Goal: Transaction & Acquisition: Purchase product/service

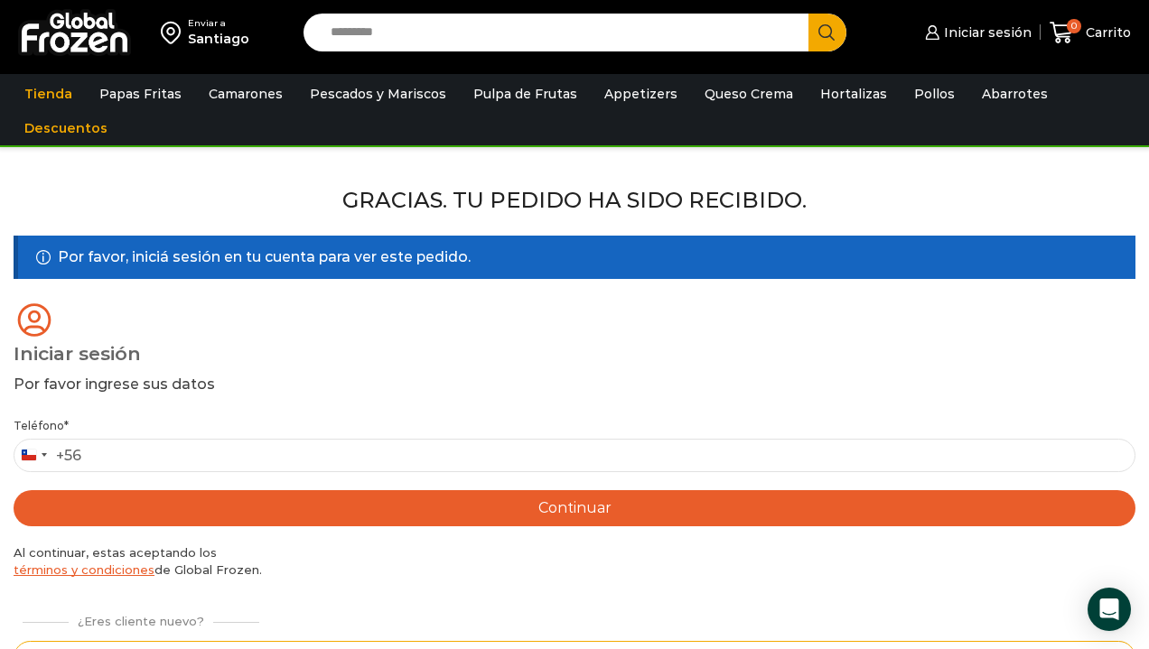
click at [546, 34] on input "Search input" at bounding box center [560, 33] width 478 height 38
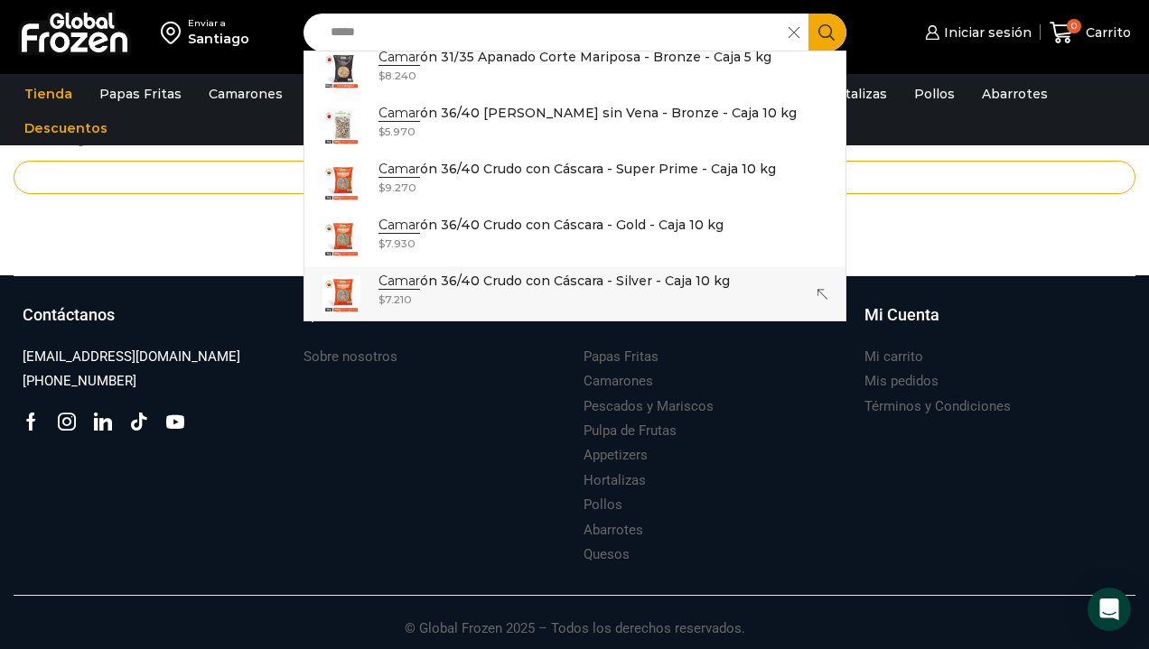
scroll to position [1209, 0]
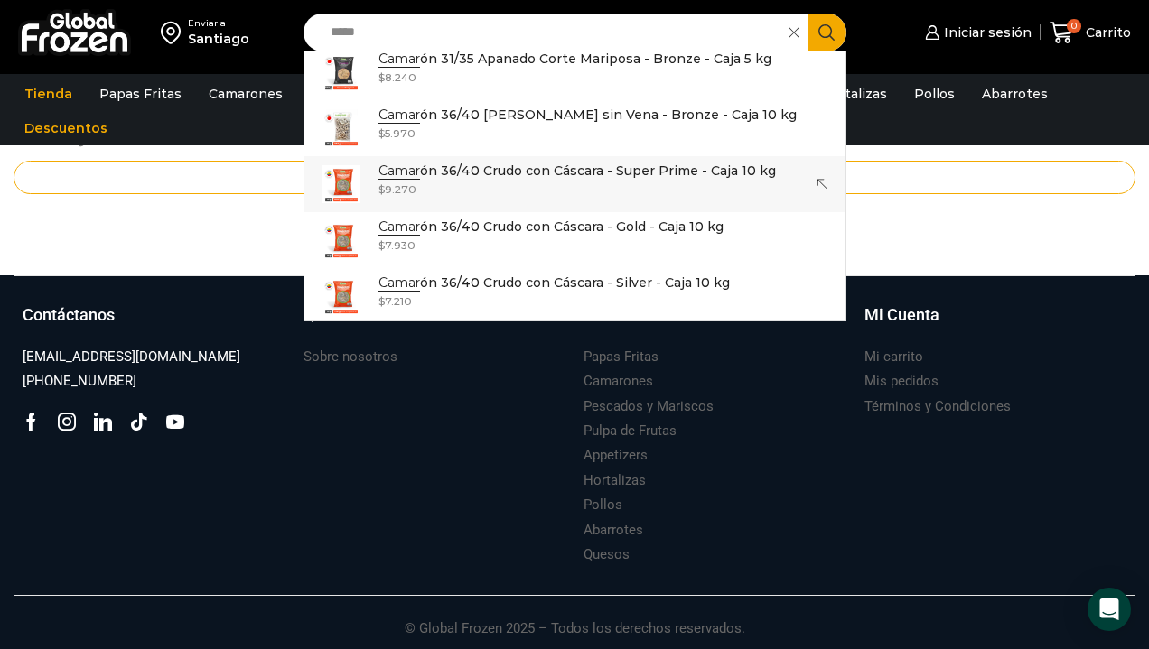
click at [535, 169] on p "Camar ón 36/40 Crudo con Cáscara - Super Prime - Caja 10 kg" at bounding box center [576, 171] width 397 height 20
type input "**********"
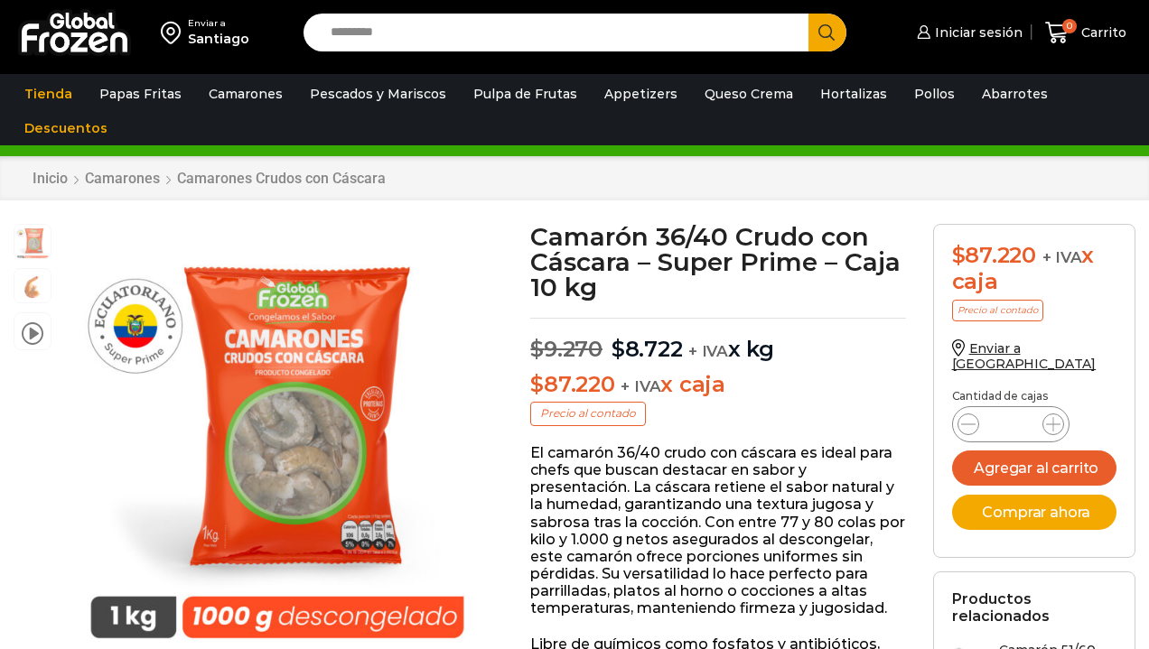
scroll to position [1, 0]
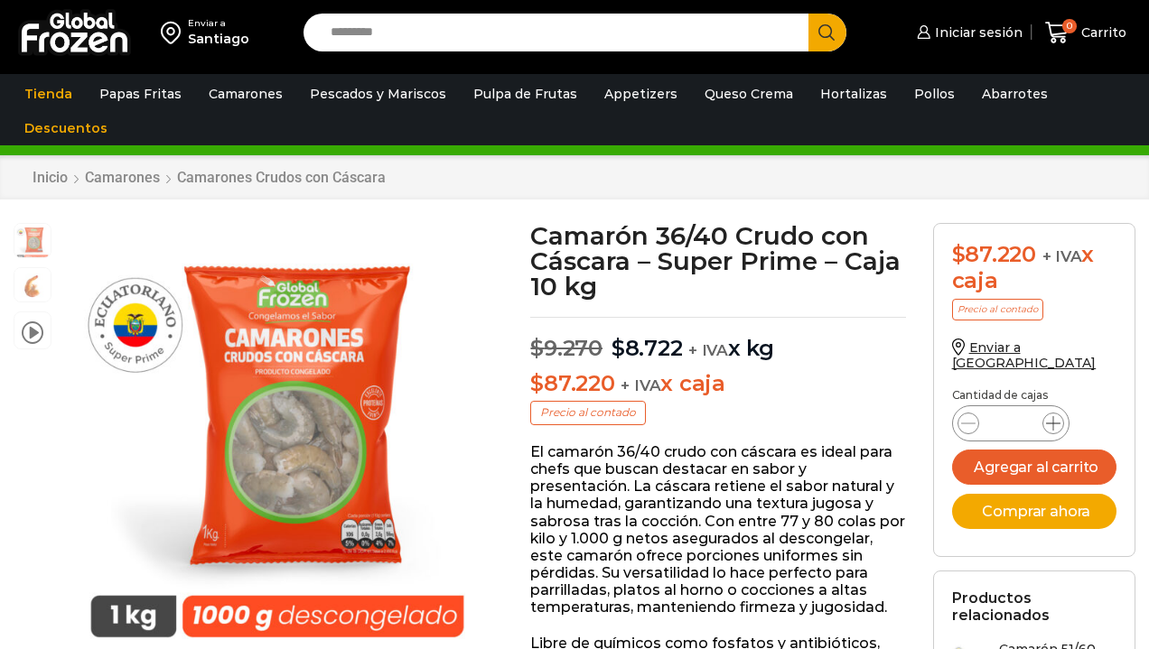
click at [1055, 416] on icon at bounding box center [1053, 423] width 14 height 14
type input "*"
click at [1052, 453] on button "Agregar al carrito" at bounding box center [1034, 467] width 164 height 35
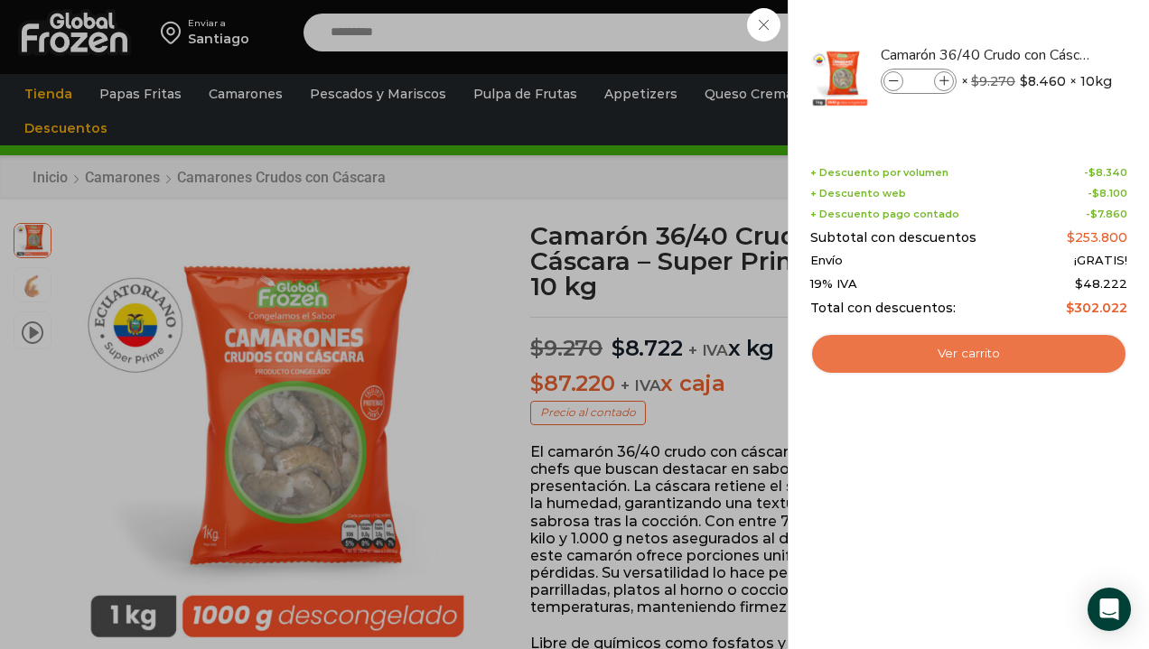
click at [970, 355] on link "Ver carrito" at bounding box center [968, 354] width 317 height 42
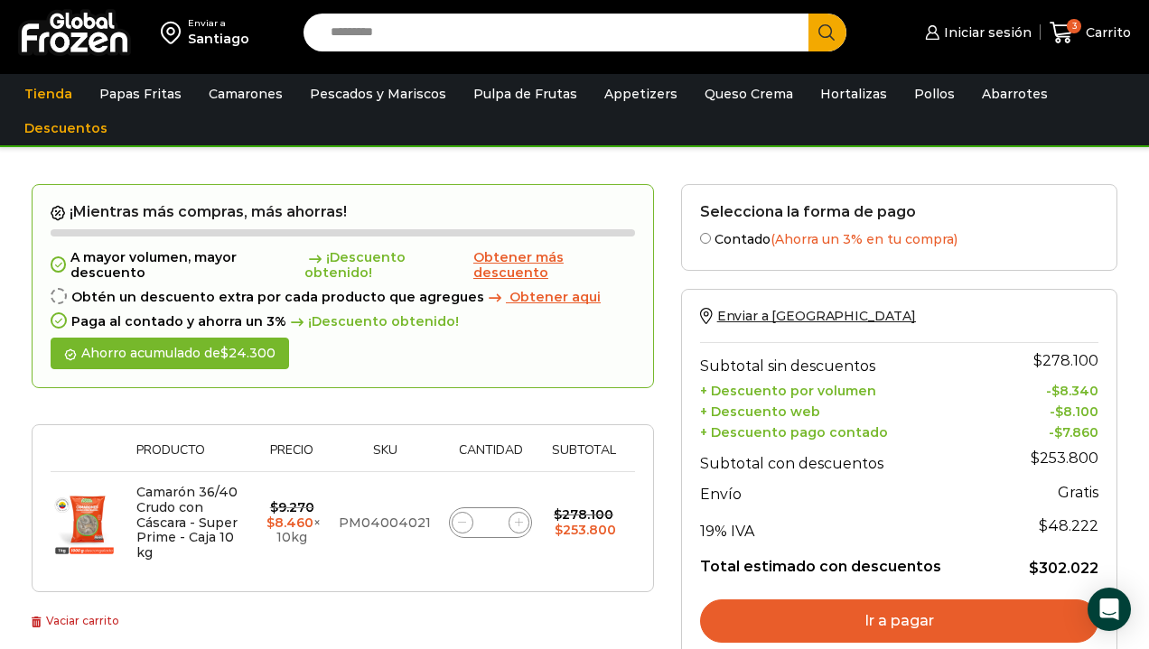
click at [898, 611] on link "Ir a pagar" at bounding box center [899, 621] width 398 height 43
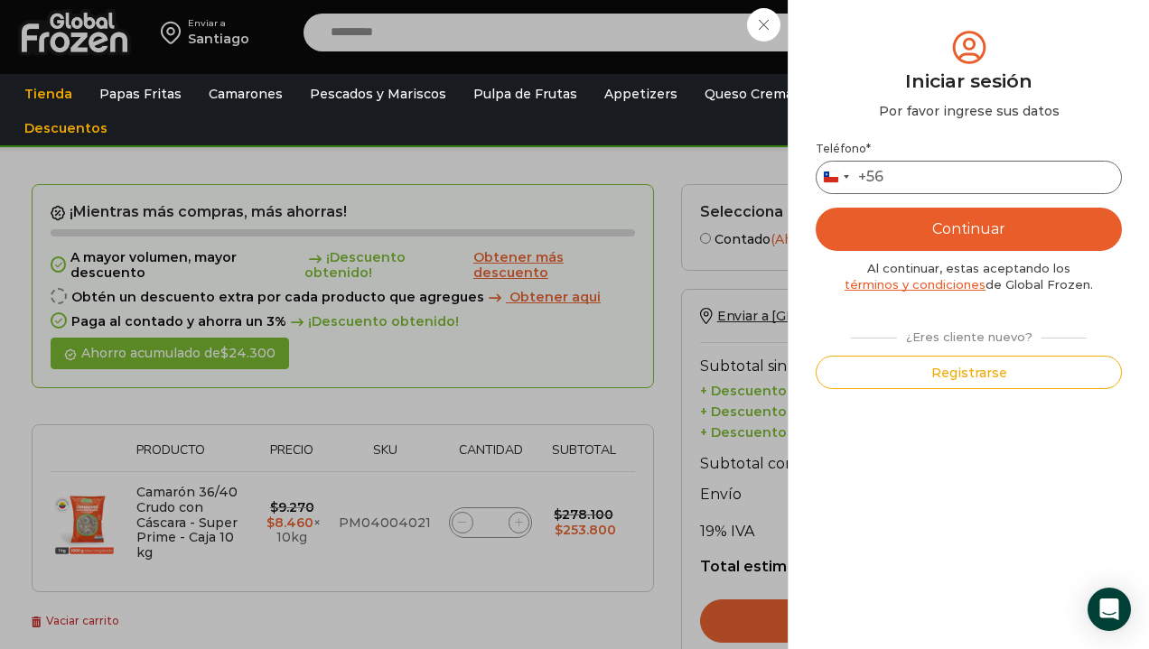
click at [933, 174] on input "Teléfono *" at bounding box center [968, 177] width 306 height 33
type input "*********"
click at [968, 232] on button "Continuar" at bounding box center [968, 229] width 306 height 43
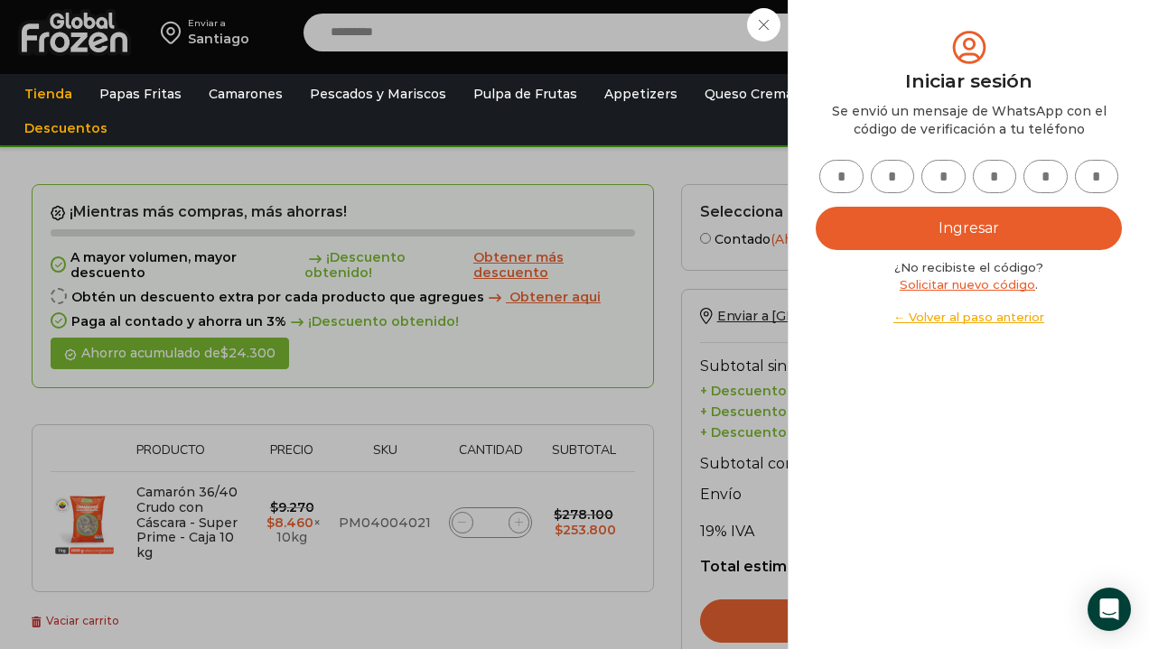
click at [844, 178] on input "text" at bounding box center [841, 176] width 44 height 33
type input "*"
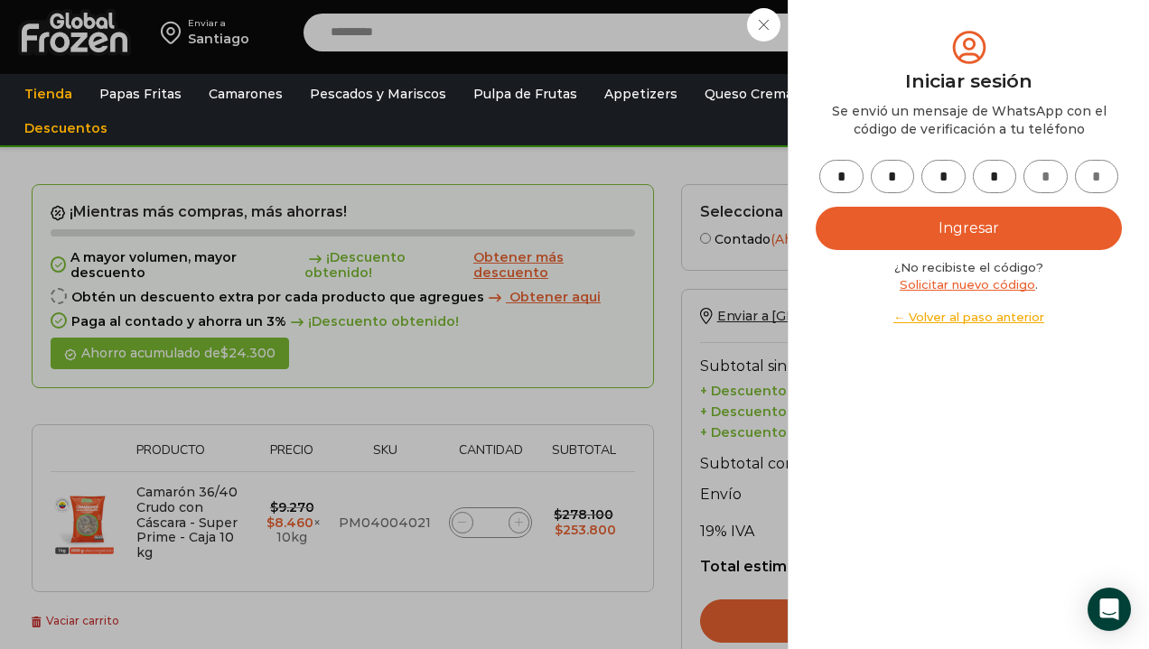
type input "*"
click at [968, 228] on button "Ingresar" at bounding box center [968, 228] width 306 height 43
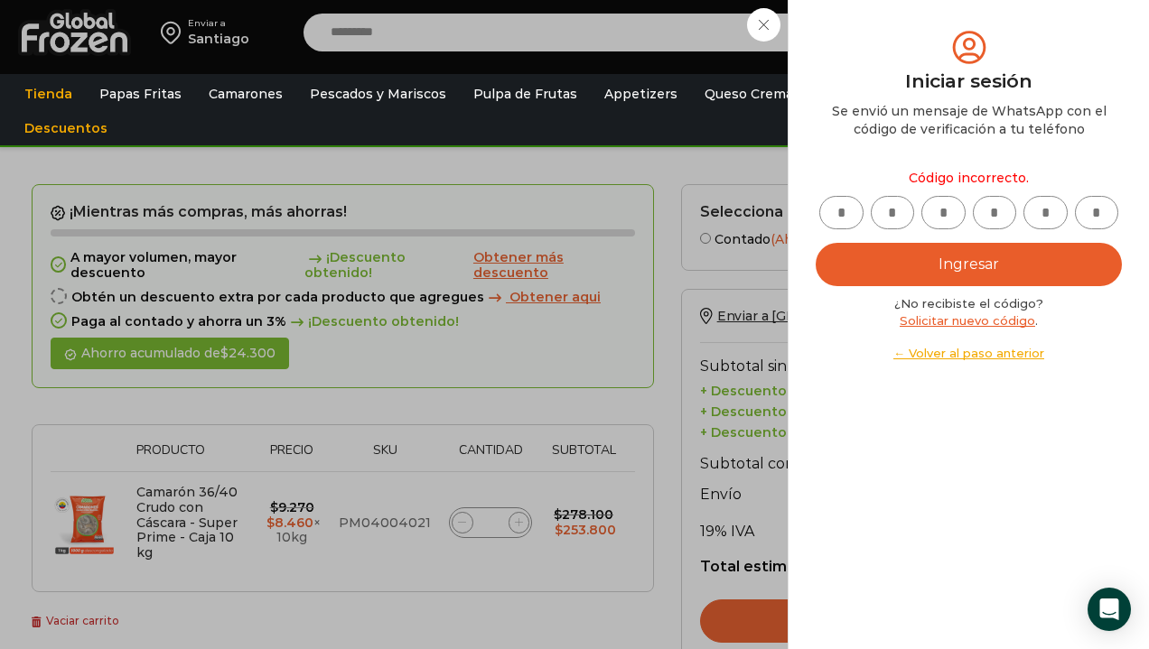
type input "*"
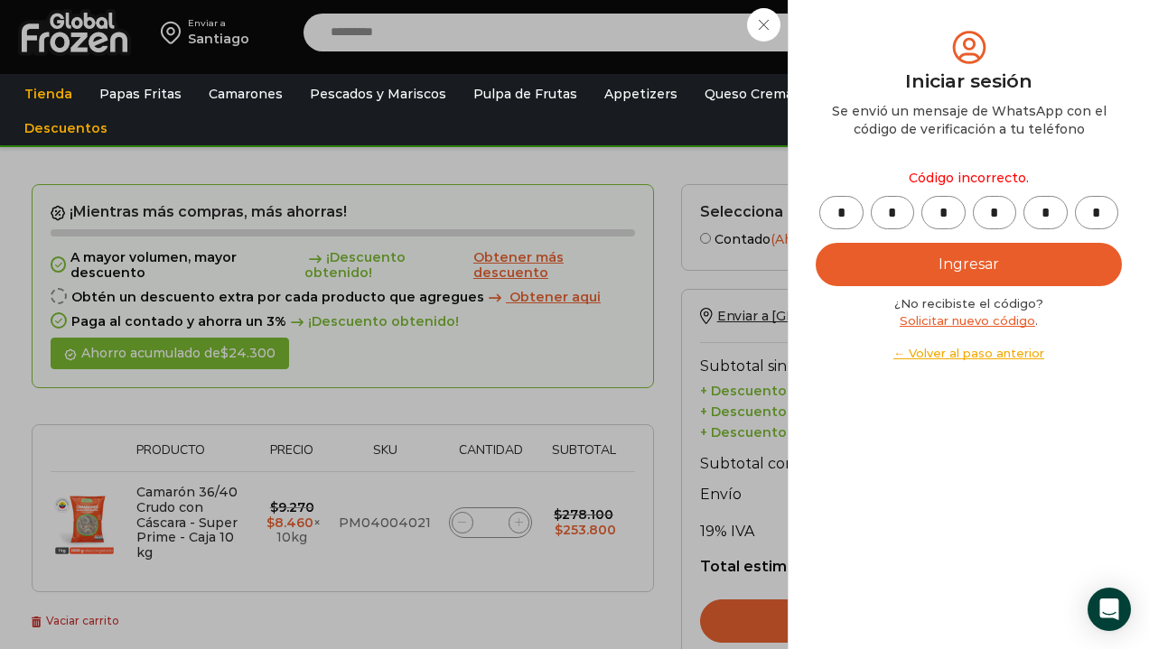
type input "*"
click at [968, 265] on button "Ingresar" at bounding box center [968, 264] width 306 height 43
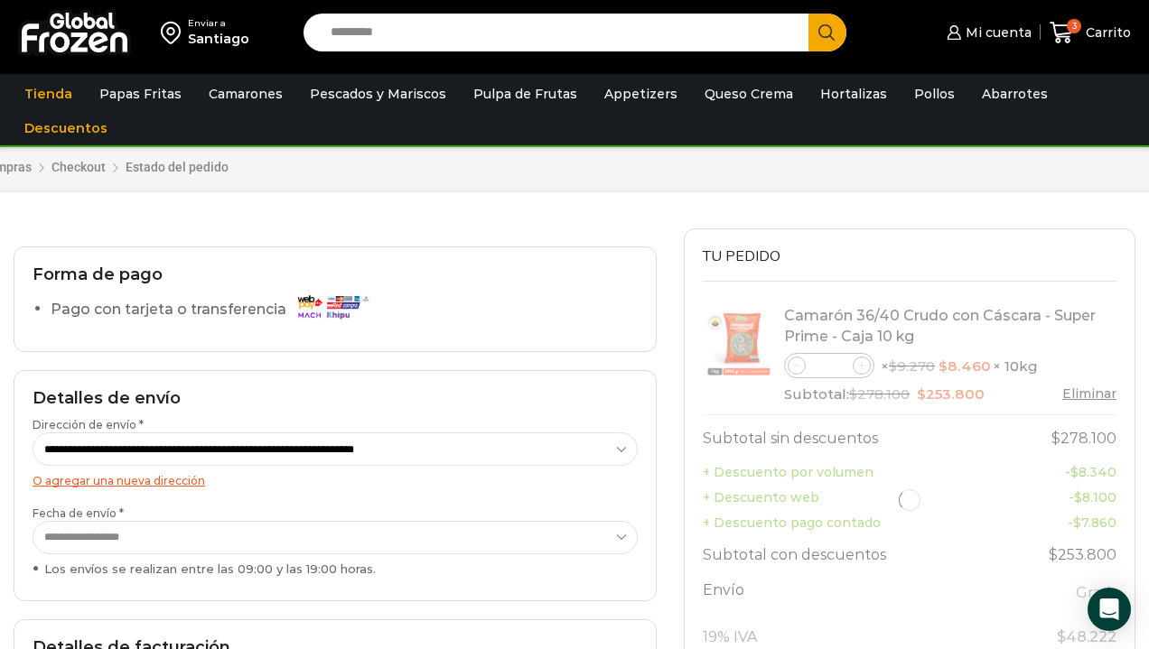
click at [363, 40] on input "Search input" at bounding box center [560, 33] width 478 height 38
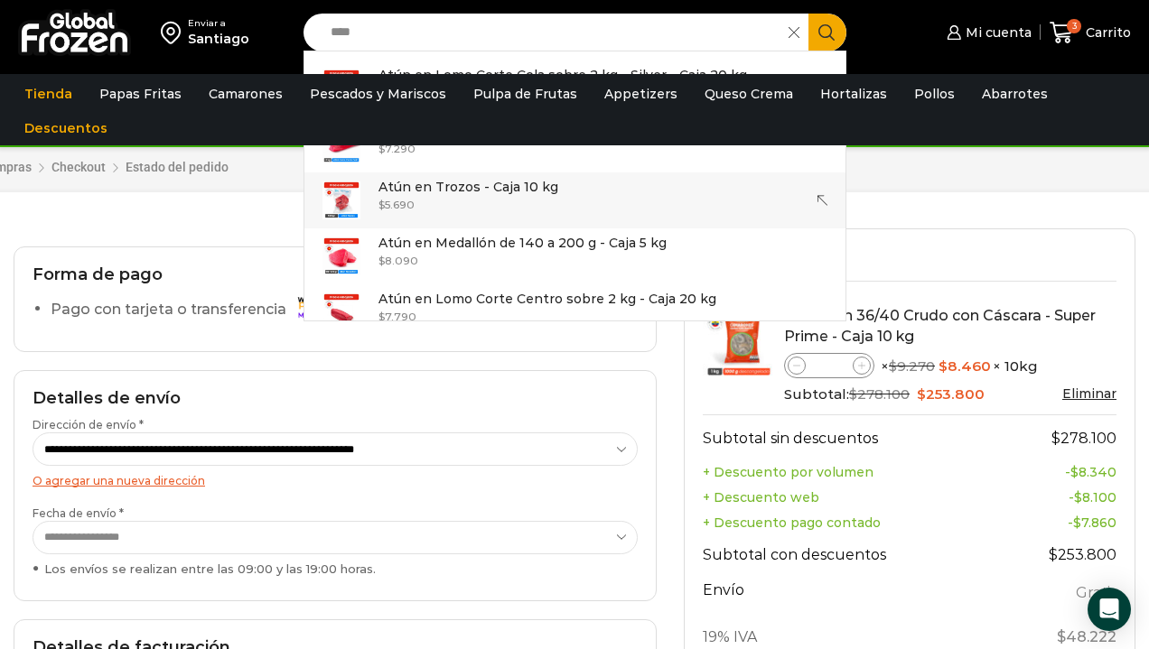
type input "****"
click at [443, 195] on div "Enviar a Santiago Search input **** Search Atún en Lomo Corte Cola sobre 2 kg -…" at bounding box center [574, 507] width 1149 height 1015
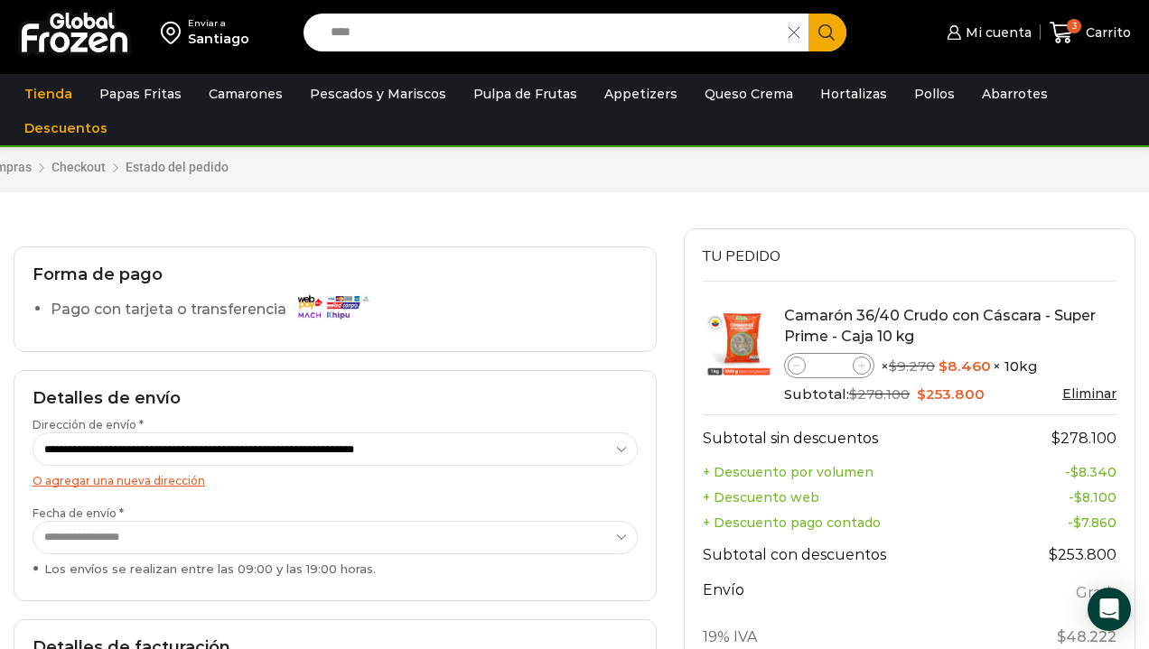
click at [95, 19] on img at bounding box center [74, 32] width 113 height 47
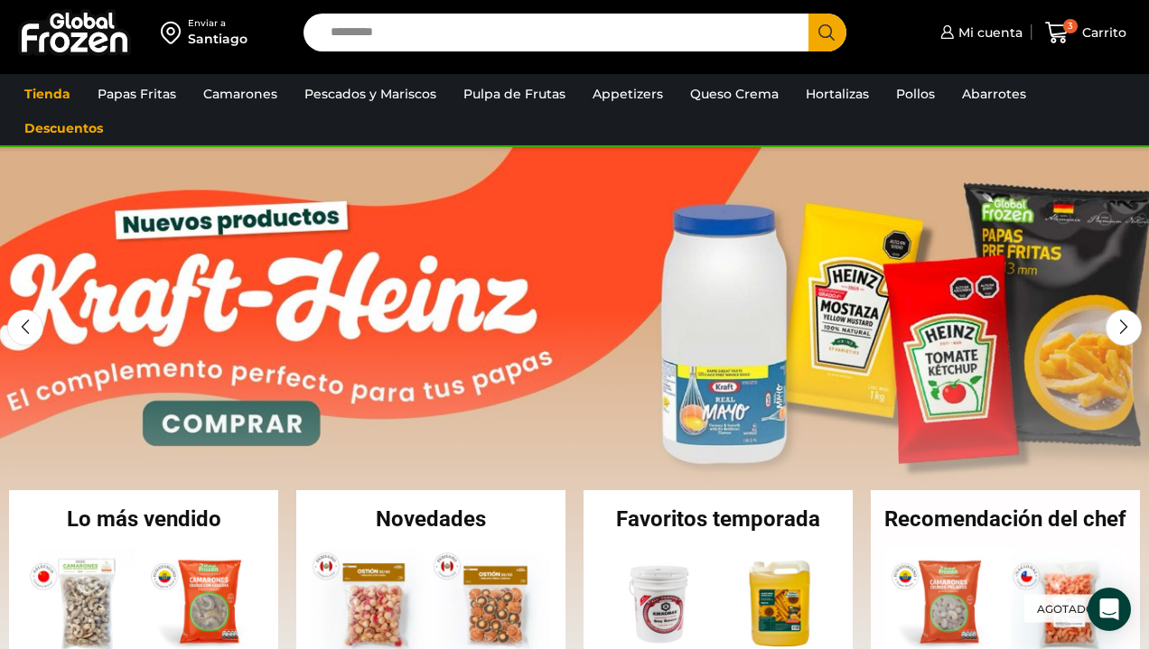
click at [405, 41] on input "Search input" at bounding box center [560, 33] width 478 height 38
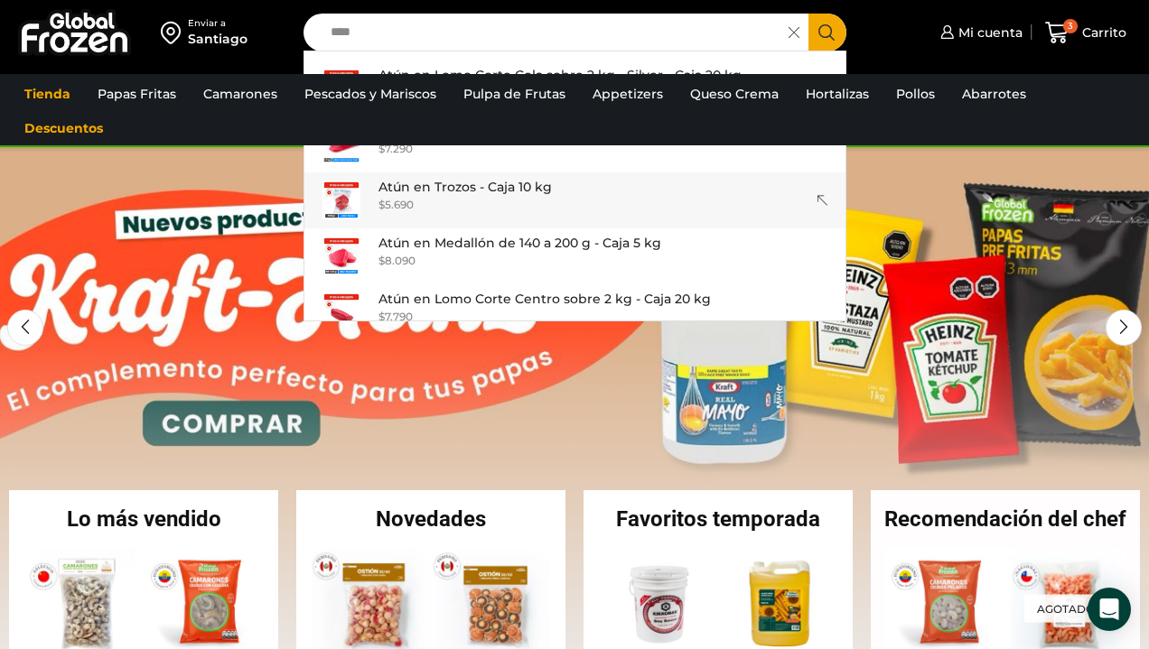
click at [431, 195] on p "Atún en Trozos - Caja 10 kg" at bounding box center [464, 187] width 173 height 20
type input "**********"
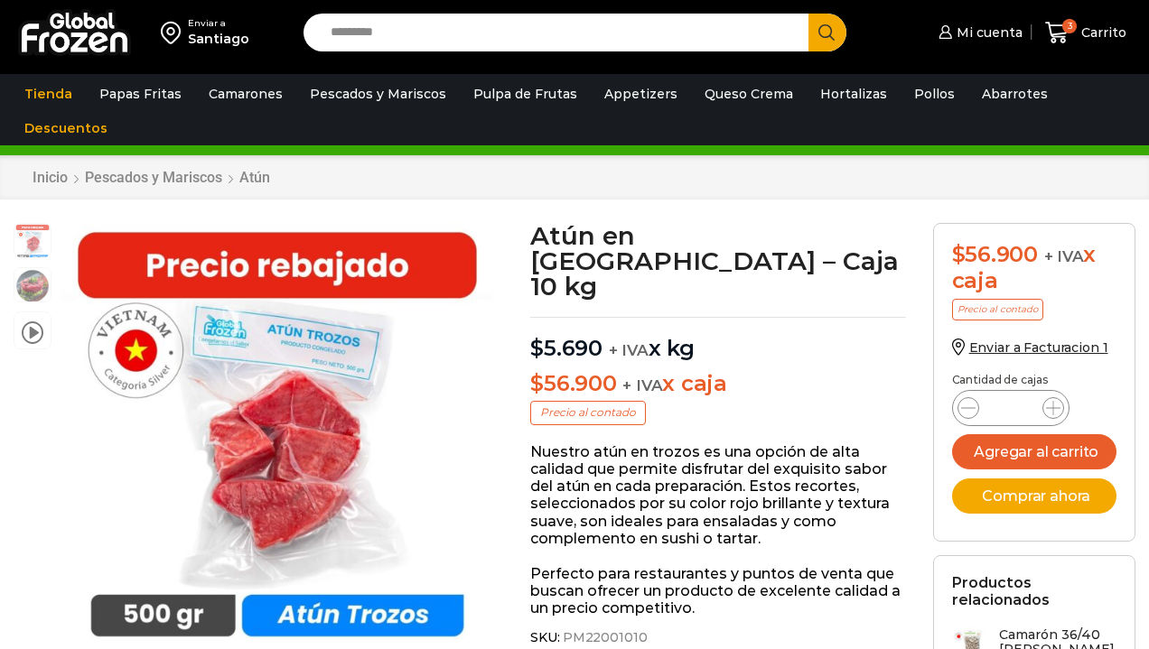
scroll to position [1, 0]
click at [1036, 453] on button "Agregar al carrito" at bounding box center [1034, 451] width 164 height 35
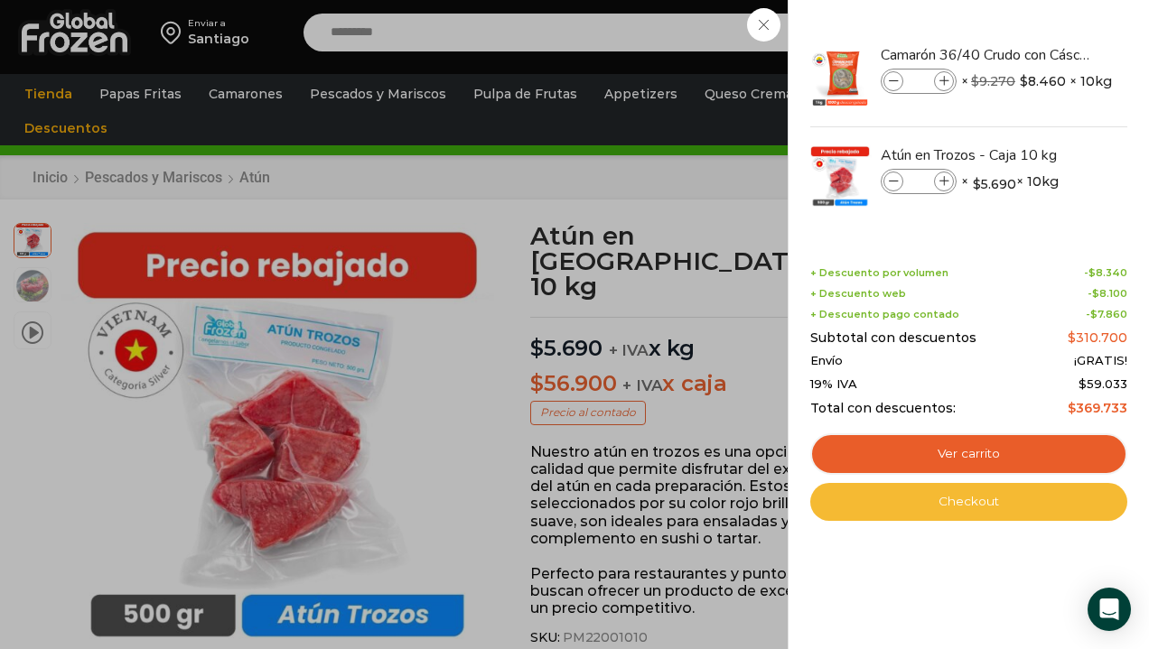
click at [975, 495] on link "Checkout" at bounding box center [968, 502] width 317 height 38
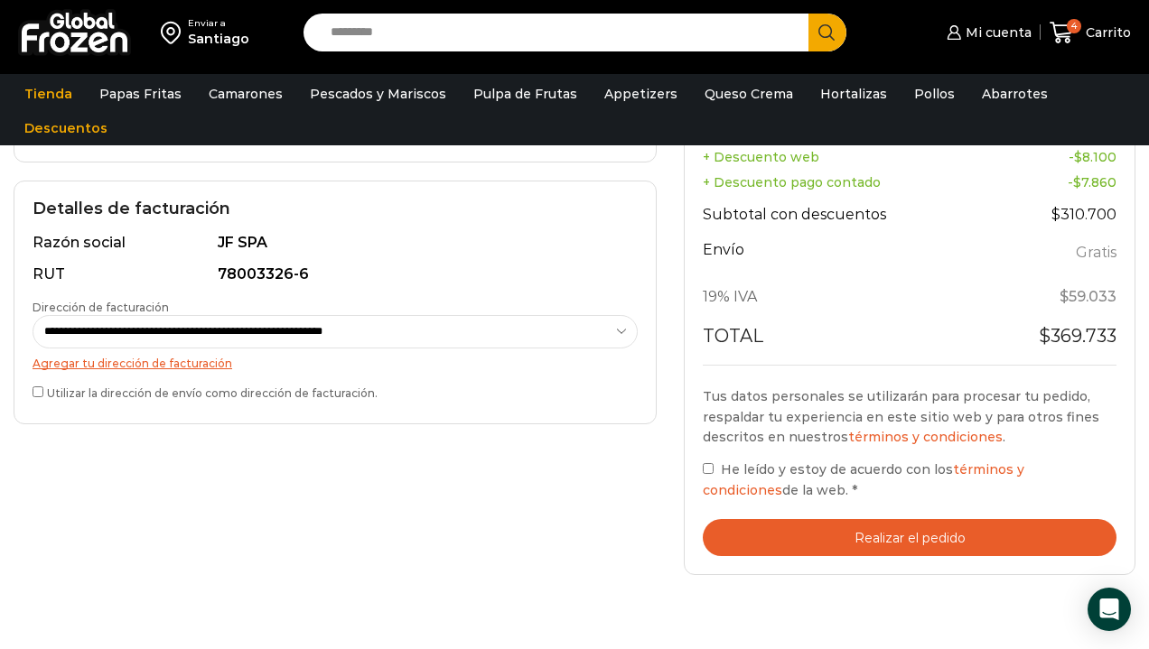
scroll to position [491, 0]
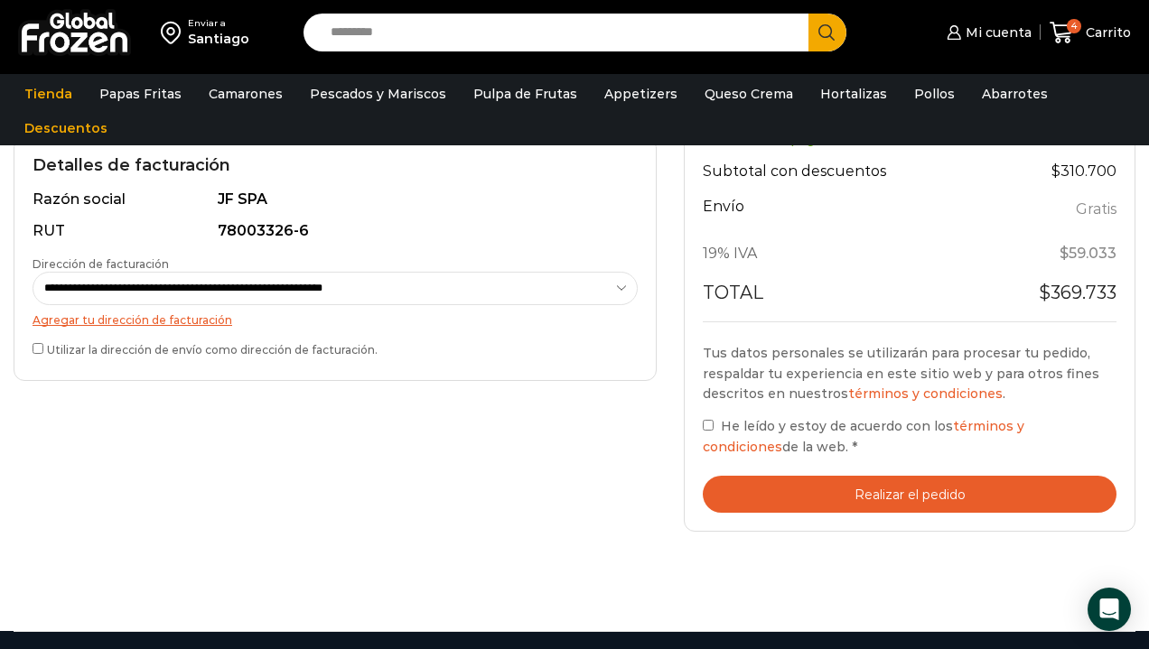
click at [879, 484] on button "Realizar el pedido" at bounding box center [910, 494] width 414 height 37
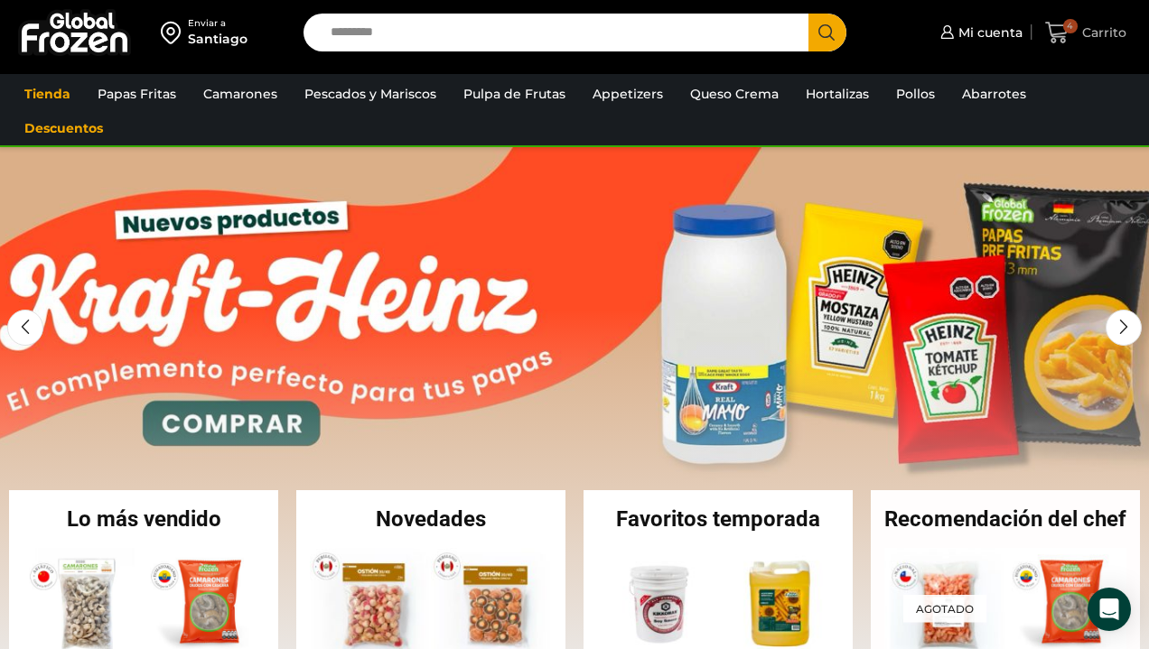
click at [1088, 33] on span "Carrito" at bounding box center [1101, 32] width 49 height 18
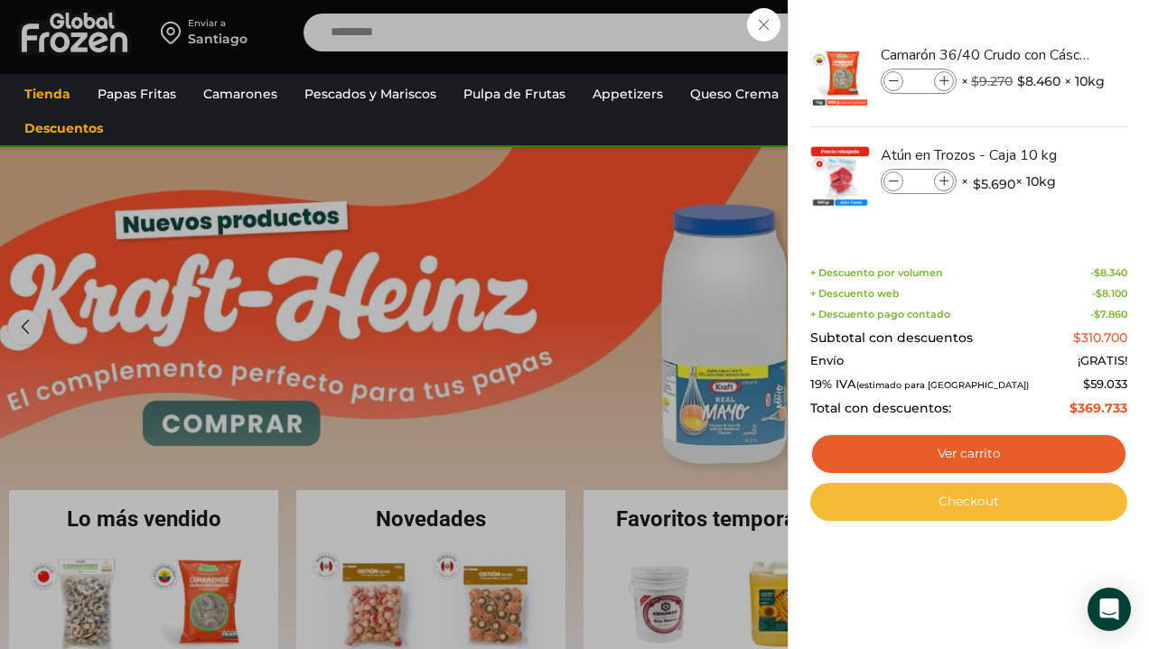
click at [986, 498] on link "Checkout" at bounding box center [968, 502] width 317 height 38
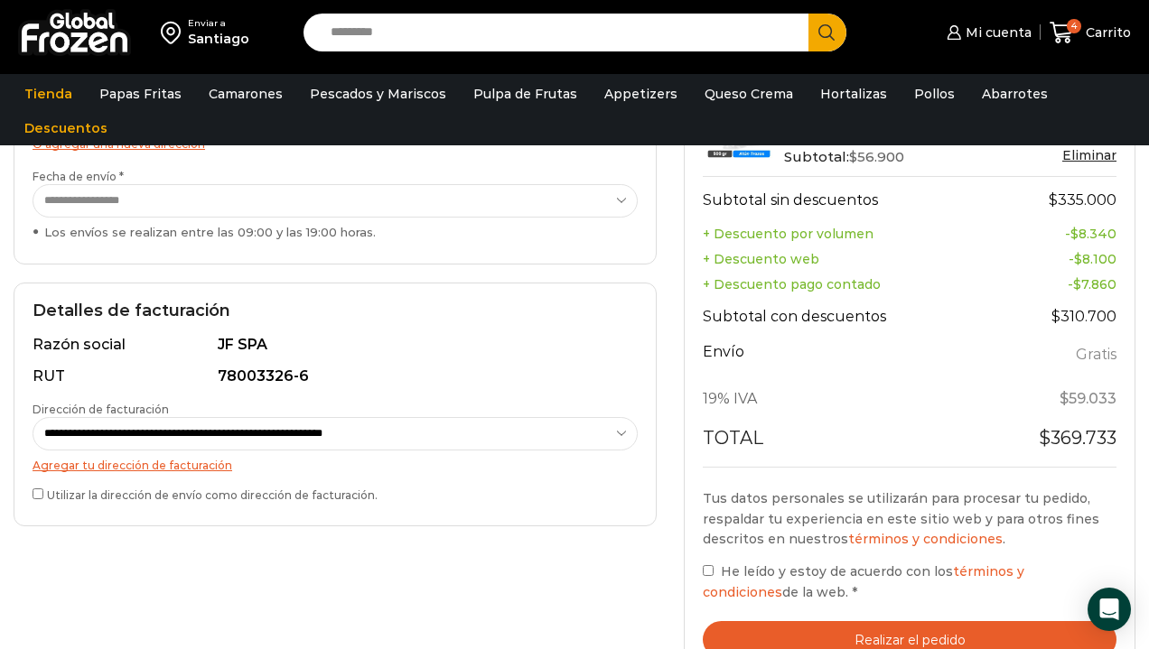
scroll to position [352, 0]
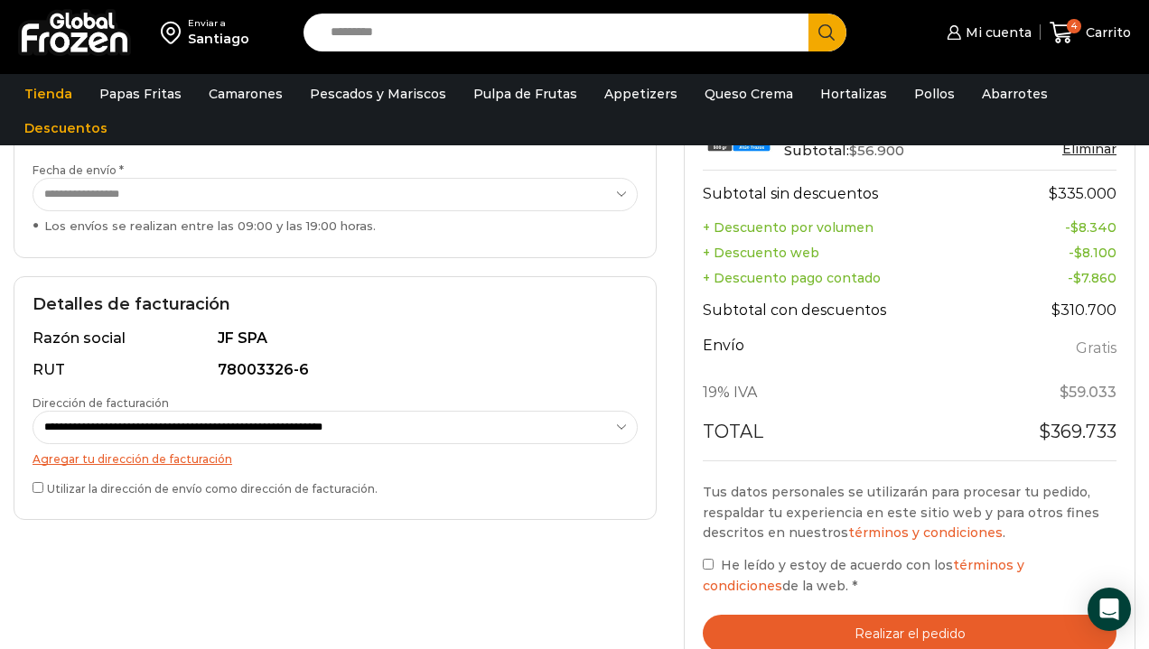
click at [843, 626] on button "Realizar el pedido" at bounding box center [910, 633] width 414 height 37
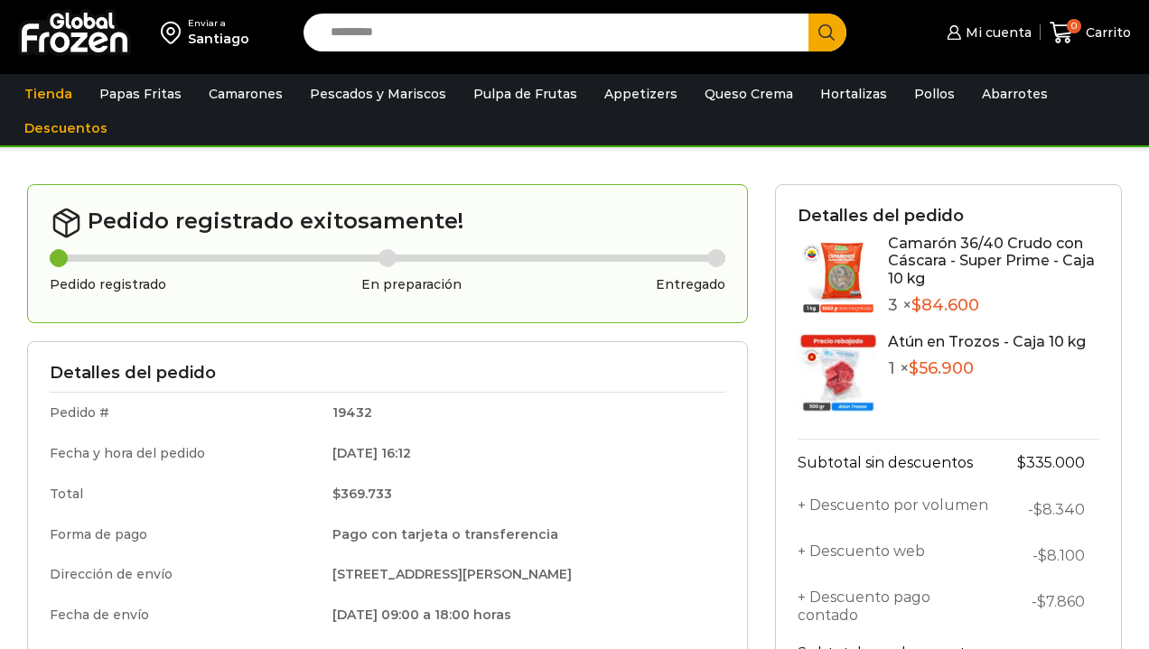
scroll to position [-1, 0]
